Goal: Find specific page/section: Find specific page/section

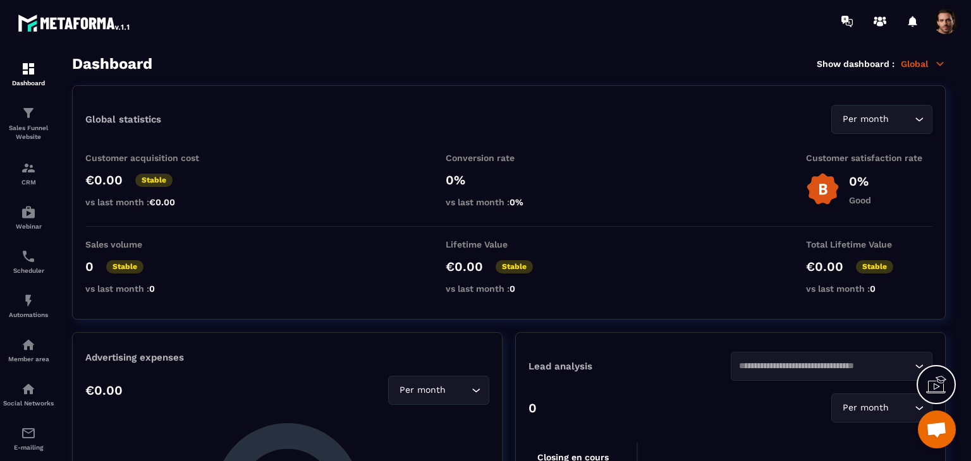
click at [924, 59] on p "Global" at bounding box center [923, 63] width 45 height 11
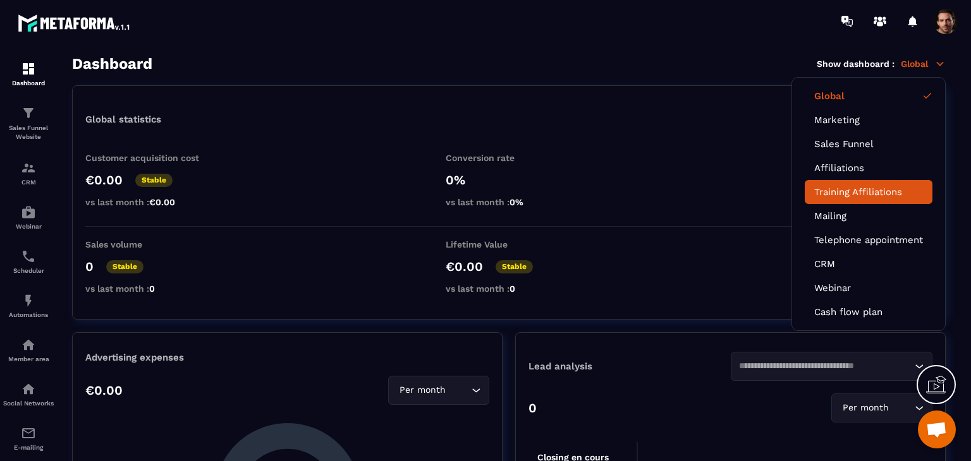
click at [879, 189] on link "Training Affiliations" at bounding box center [868, 191] width 109 height 11
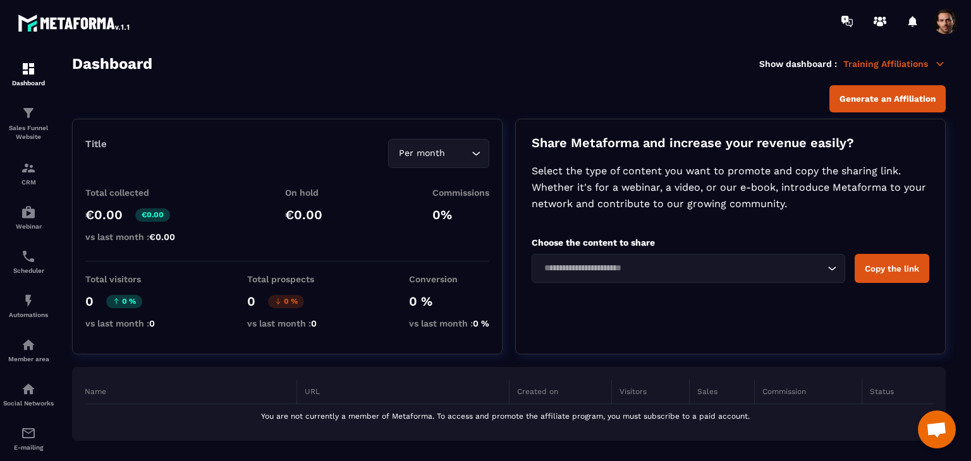
click at [446, 161] on div "Per month Loading..." at bounding box center [438, 153] width 101 height 29
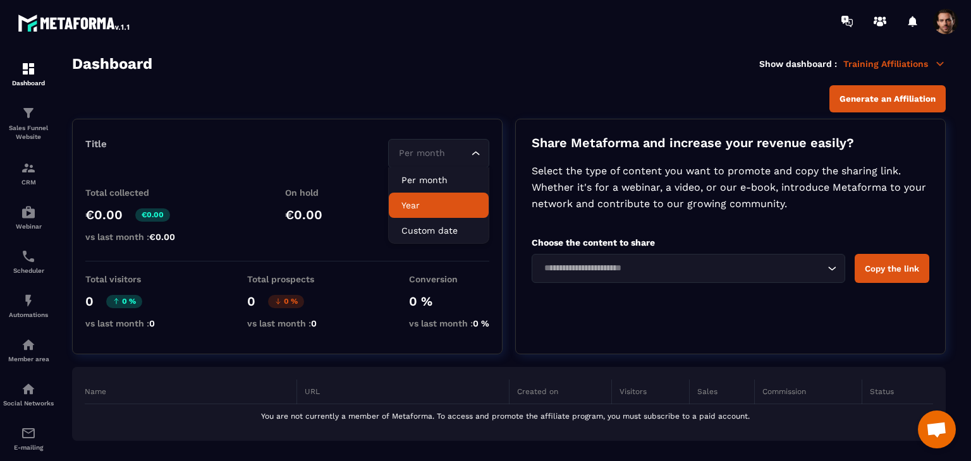
click at [432, 208] on p "Year" at bounding box center [438, 205] width 75 height 13
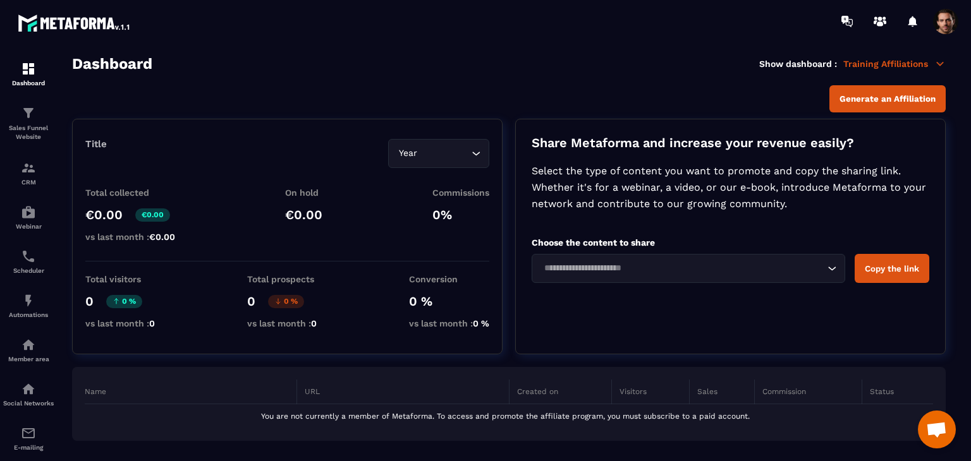
click at [430, 156] on input "Search for option" at bounding box center [444, 154] width 48 height 14
